Goal: Task Accomplishment & Management: Manage account settings

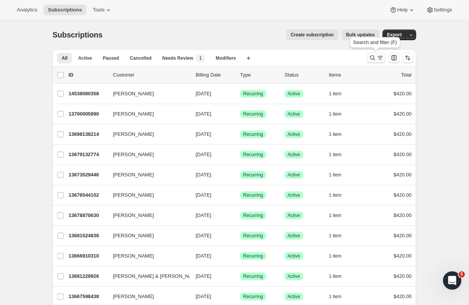
click at [378, 60] on icon "Search and filter results" at bounding box center [380, 58] width 8 height 8
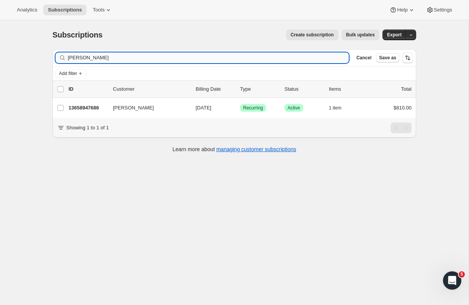
type input "[PERSON_NAME]"
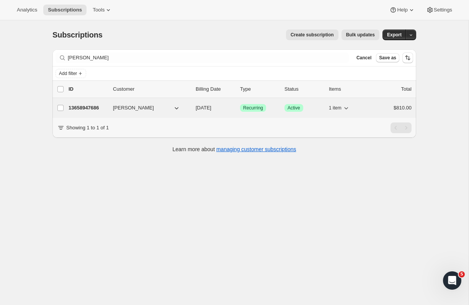
drag, startPoint x: 277, startPoint y: 56, endPoint x: 101, endPoint y: 107, distance: 183.1
click at [101, 107] on p "13658947686" at bounding box center [87, 108] width 38 height 8
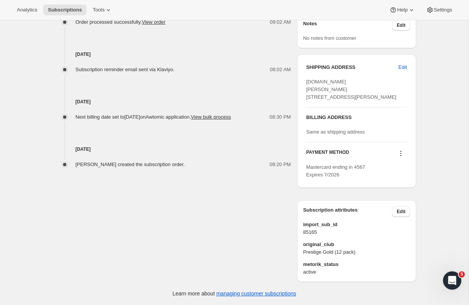
scroll to position [342, 0]
click at [404, 213] on span "Edit" at bounding box center [400, 212] width 9 height 6
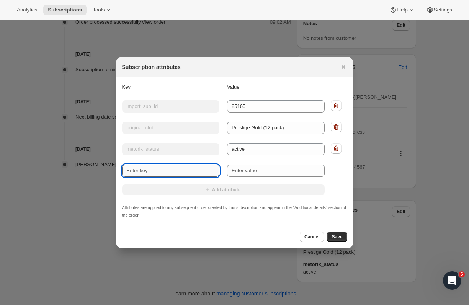
click at [170, 166] on input "New key" at bounding box center [171, 171] width 98 height 12
type input "Wine Preference"
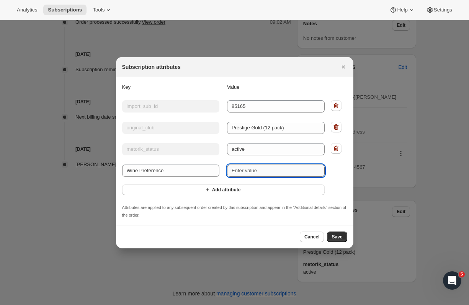
click at [247, 175] on input "New value" at bounding box center [276, 171] width 98 height 12
paste input "Sauvignon Blanc or Riesling"
type input "Sauvignon Blanc or Riesling"
click at [338, 238] on span "Save" at bounding box center [336, 237] width 11 height 6
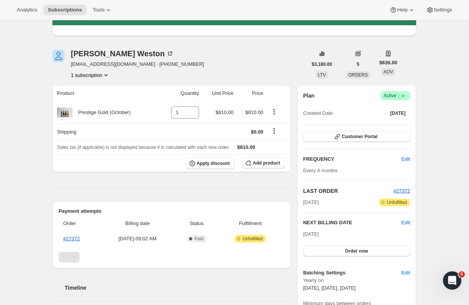
scroll to position [44, 0]
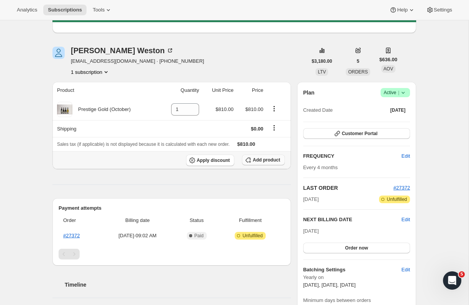
click at [262, 161] on span "Add product" at bounding box center [266, 160] width 27 height 6
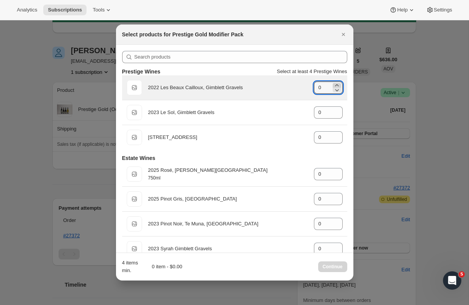
click at [336, 84] on icon ":rfj:" at bounding box center [337, 85] width 8 height 8
type input "1"
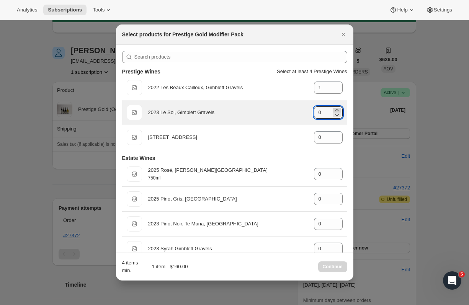
click at [338, 110] on icon ":rfj:" at bounding box center [337, 110] width 8 height 8
type input "1"
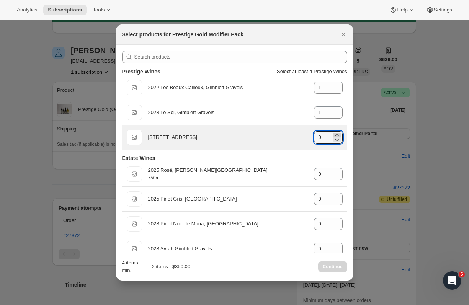
click at [336, 132] on icon ":rfj:" at bounding box center [337, 135] width 8 height 8
type input "2"
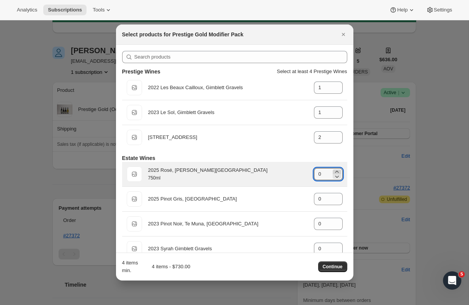
click at [335, 170] on icon ":rfj:" at bounding box center [337, 172] width 8 height 8
type input "2"
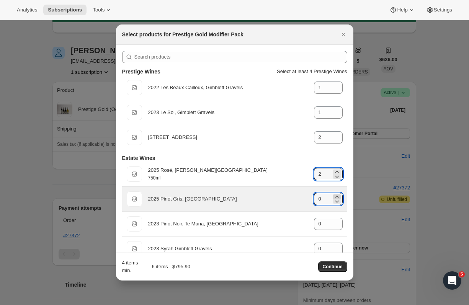
click at [335, 194] on icon ":rfj:" at bounding box center [337, 197] width 8 height 8
type input "2"
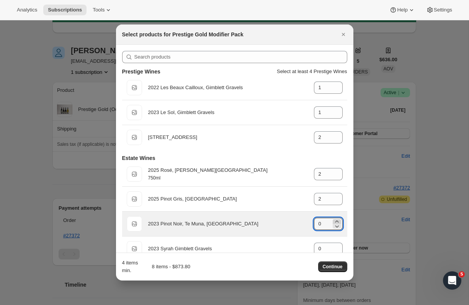
click at [336, 219] on icon ":rfj:" at bounding box center [337, 222] width 8 height 8
type input "2"
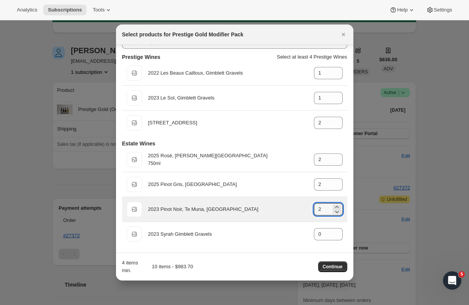
scroll to position [15, 0]
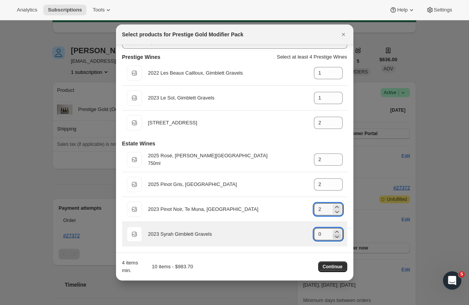
click at [336, 233] on icon ":rfj:" at bounding box center [337, 237] width 8 height 8
click at [336, 230] on icon ":rfj:" at bounding box center [337, 232] width 8 height 8
type input "2"
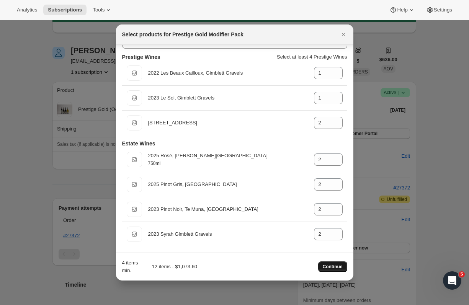
click at [332, 268] on span "Continue" at bounding box center [333, 267] width 20 height 6
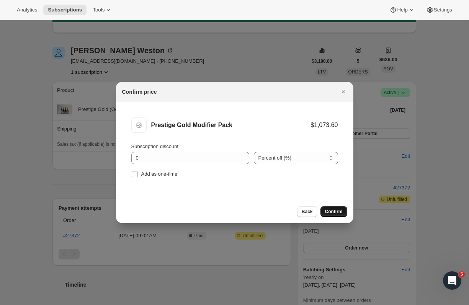
click at [332, 210] on span "Confirm" at bounding box center [334, 212] width 18 height 6
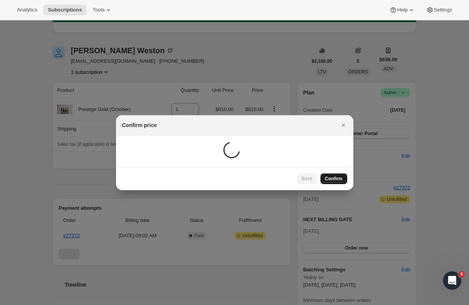
scroll to position [41, 0]
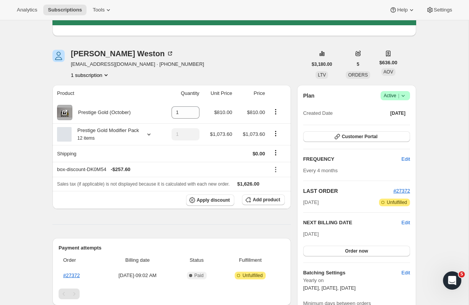
click at [272, 112] on icon "Product actions" at bounding box center [276, 112] width 8 height 8
